Goal: Navigation & Orientation: Understand site structure

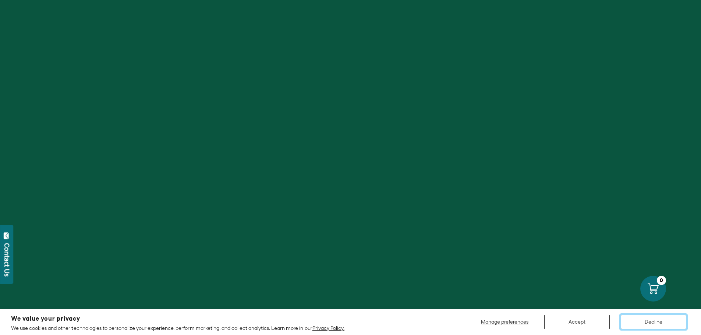
click at [653, 320] on button "Decline" at bounding box center [653, 322] width 65 height 14
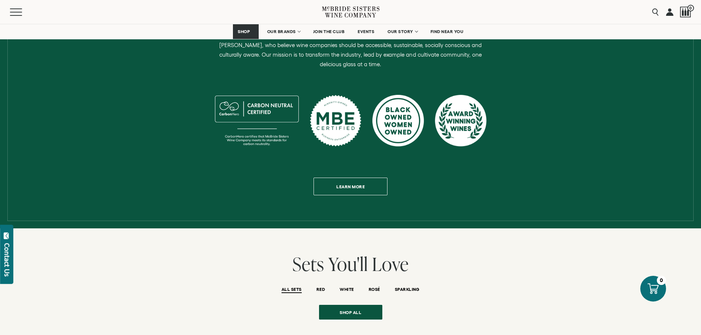
scroll to position [368, 0]
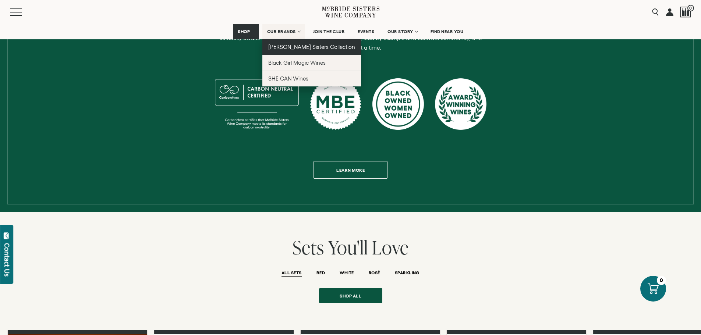
drag, startPoint x: 283, startPoint y: 47, endPoint x: 289, endPoint y: 54, distance: 9.7
click at [283, 47] on span "[PERSON_NAME] Sisters Collection" at bounding box center [311, 47] width 87 height 6
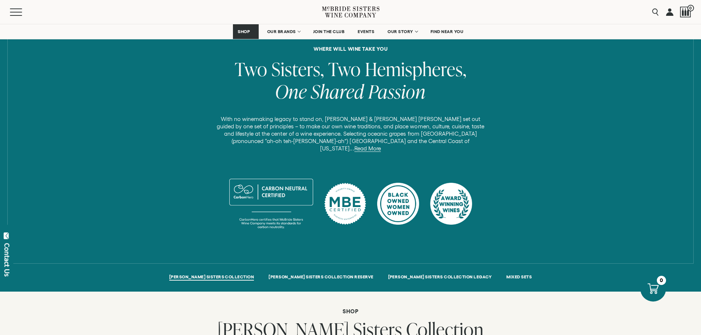
scroll to position [331, 0]
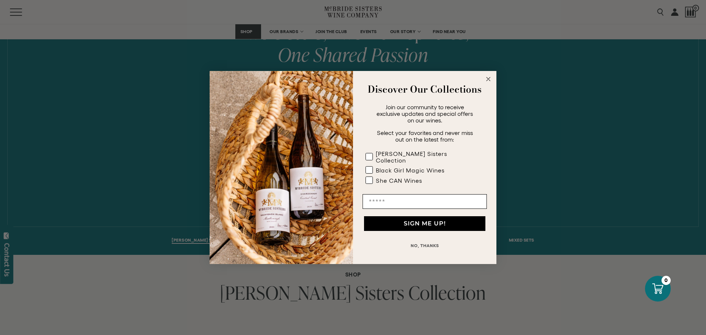
click at [490, 81] on icon "Close dialog" at bounding box center [489, 79] width 4 height 4
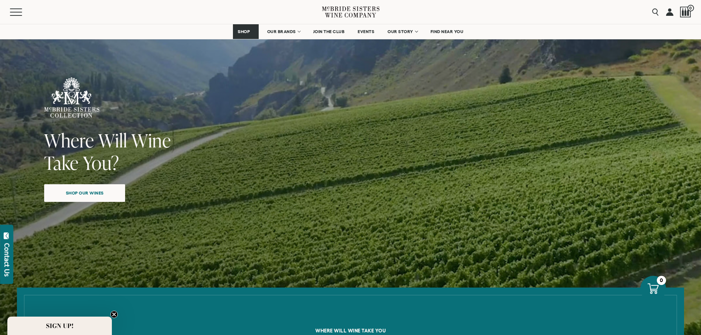
scroll to position [0, 0]
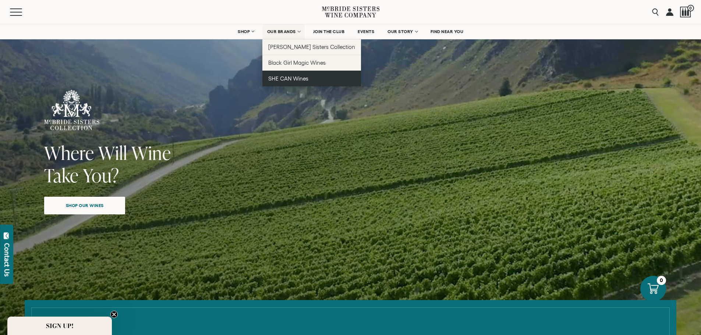
drag, startPoint x: 316, startPoint y: 80, endPoint x: 327, endPoint y: 81, distance: 11.1
click at [316, 80] on link "SHE CAN Wines" at bounding box center [311, 79] width 99 height 16
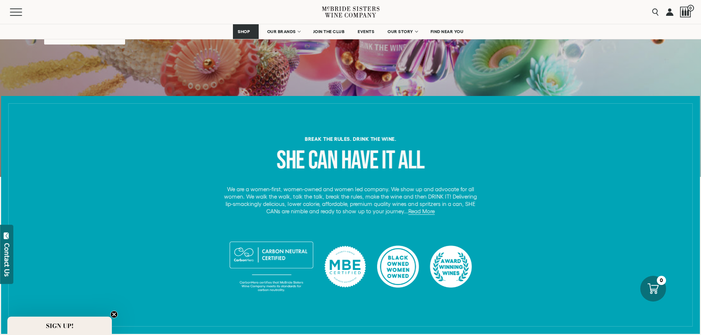
scroll to position [221, 0]
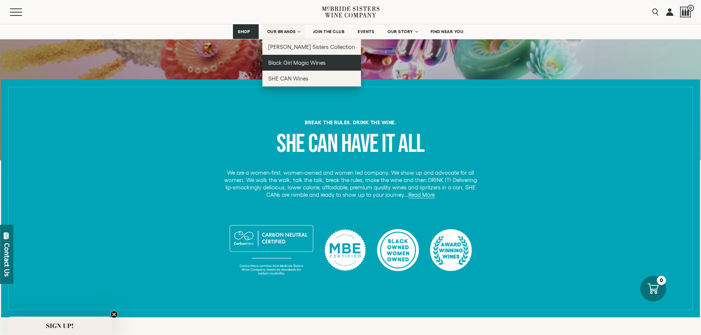
click at [295, 65] on span "Black Girl Magic Wines" at bounding box center [296, 63] width 57 height 6
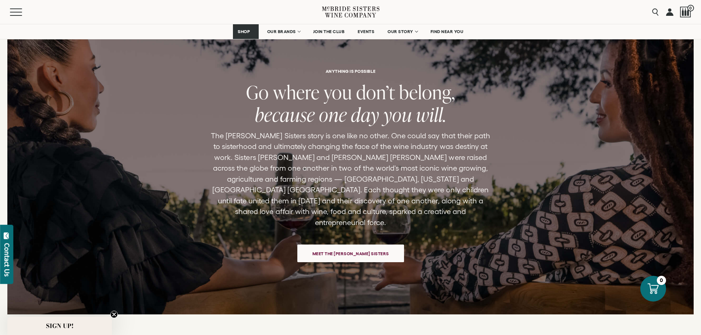
scroll to position [1545, 0]
